Goal: Information Seeking & Learning: Understand process/instructions

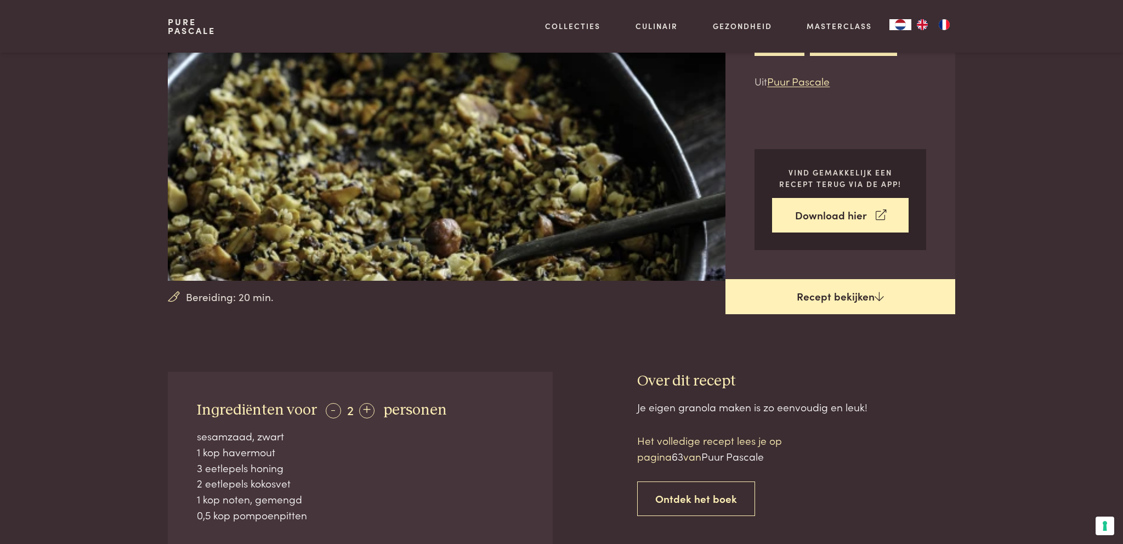
scroll to position [118, 0]
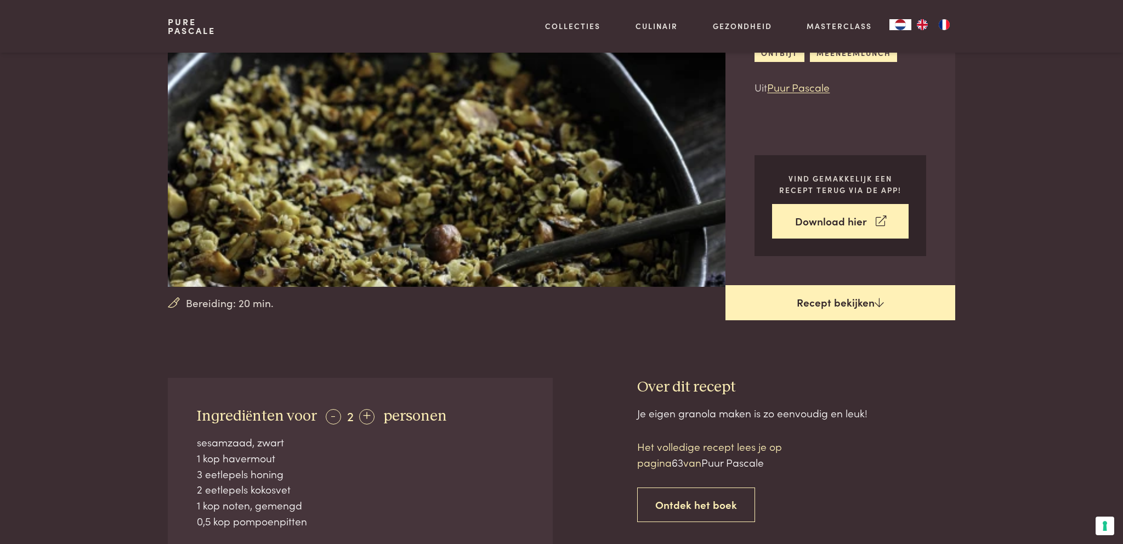
click at [848, 304] on link "Recept bekijken" at bounding box center [840, 302] width 230 height 35
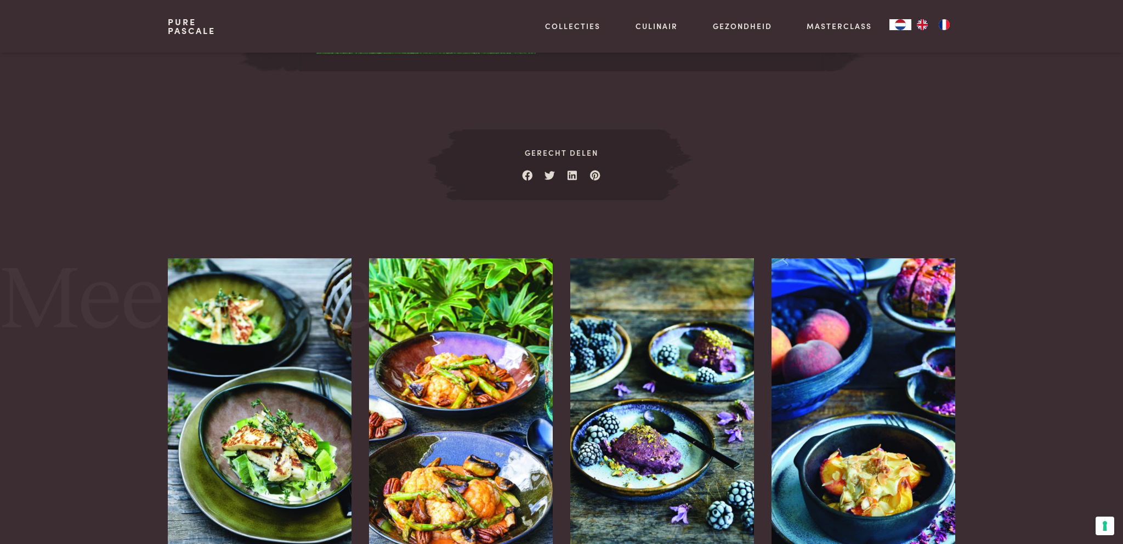
scroll to position [1139, 0]
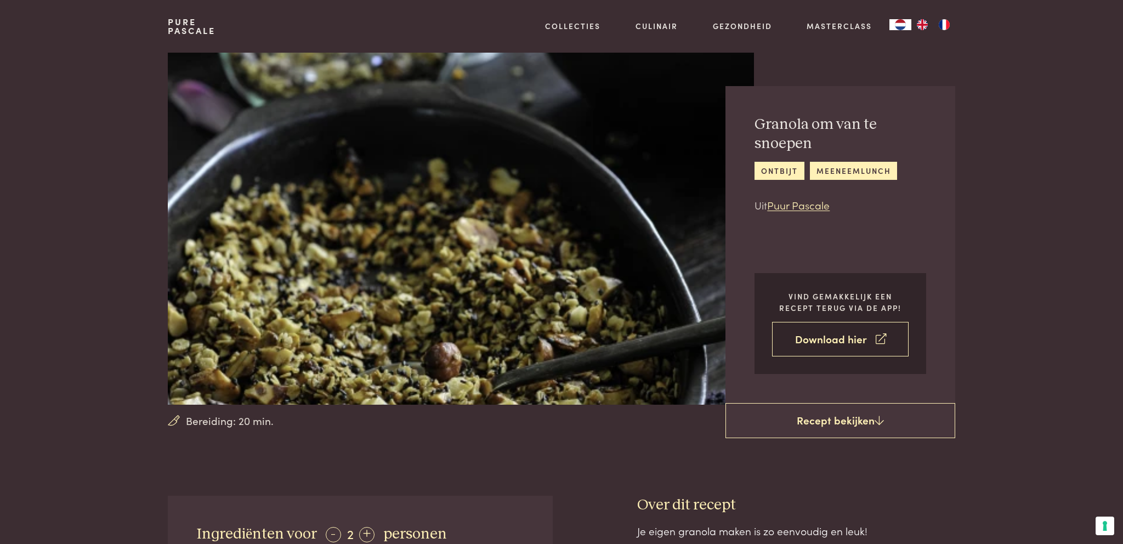
click at [818, 345] on link "Download hier" at bounding box center [840, 339] width 137 height 35
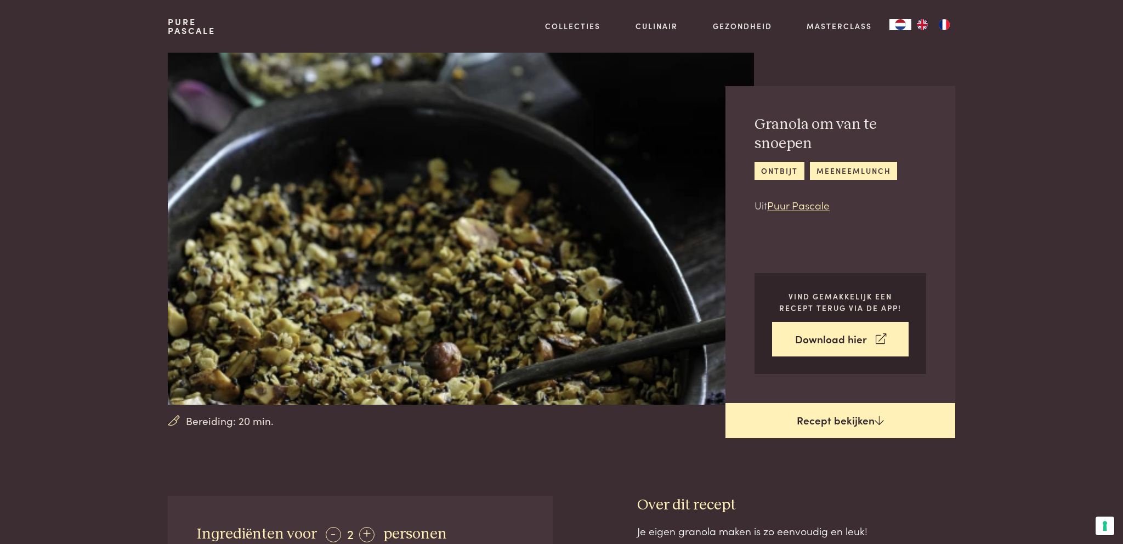
click at [904, 417] on link "Recept bekijken" at bounding box center [840, 420] width 230 height 35
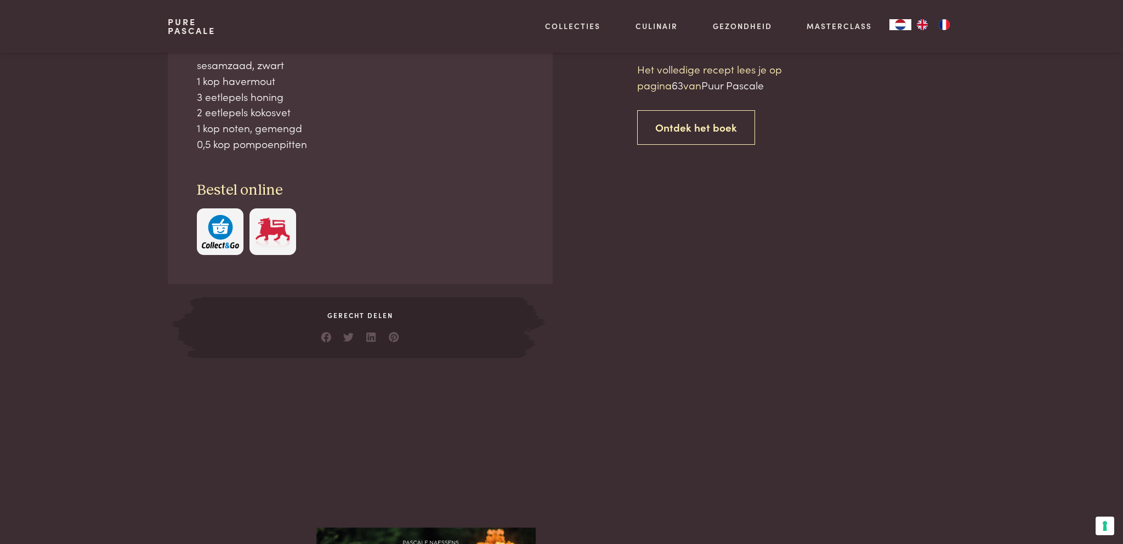
scroll to position [495, 0]
